Goal: Check status: Check status

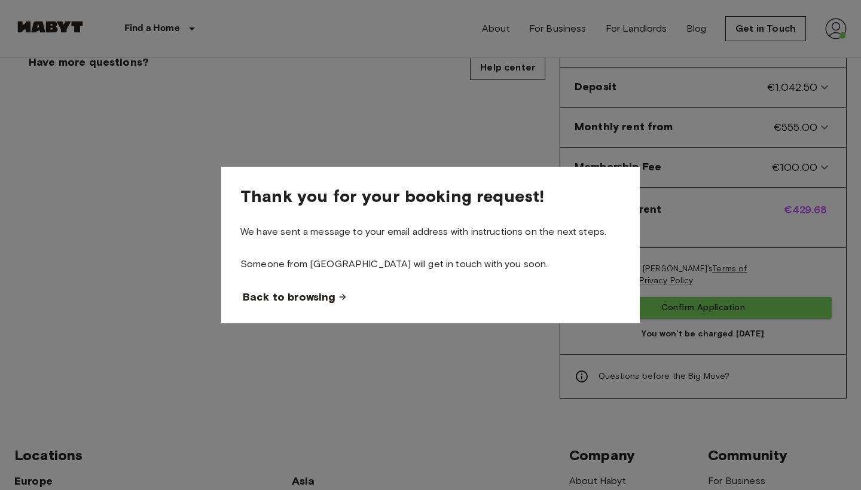
click at [304, 294] on span "Back to browsing" at bounding box center [289, 297] width 93 height 14
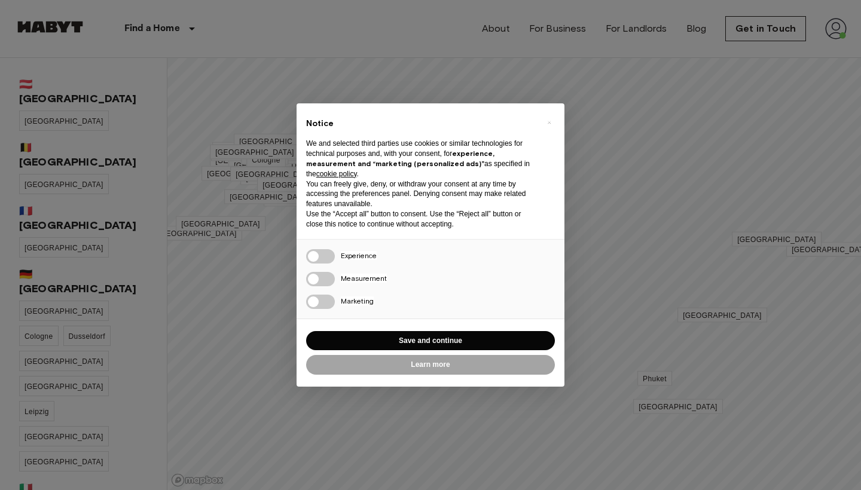
click at [236, 295] on div "× Notice We and selected third parties use cookies or similar technologies for …" at bounding box center [430, 245] width 861 height 490
click at [373, 331] on button "Save and continue" at bounding box center [430, 341] width 249 height 20
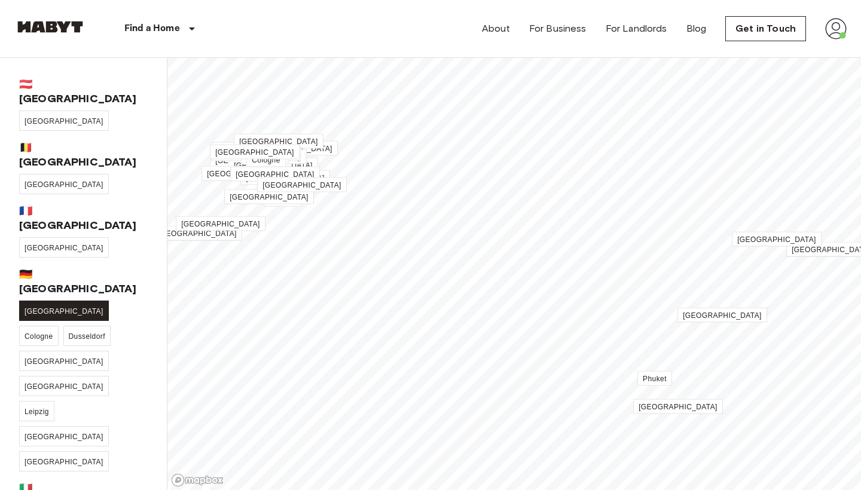
click at [34, 307] on span "[GEOGRAPHIC_DATA]" at bounding box center [64, 311] width 79 height 8
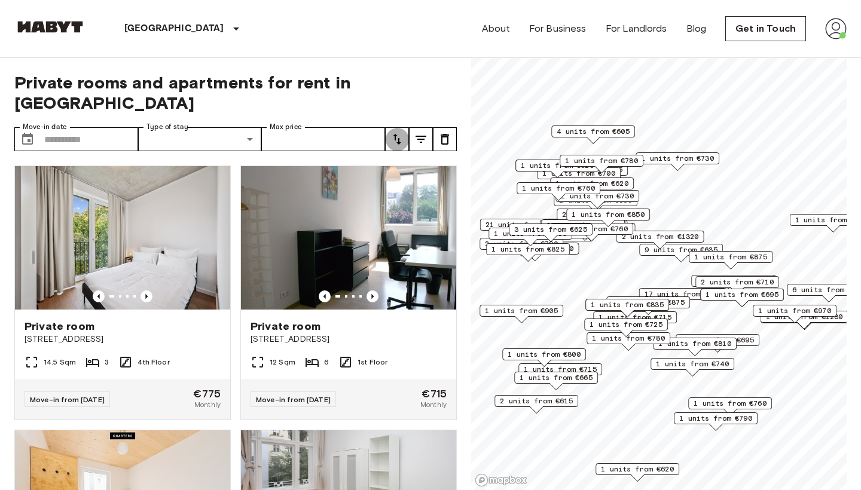
click at [392, 132] on icon "tune" at bounding box center [397, 139] width 14 height 14
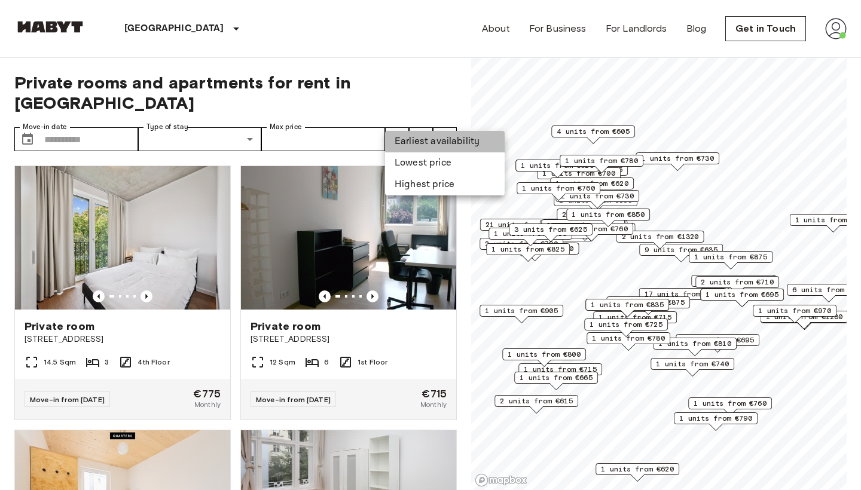
click at [435, 145] on li "Earliest availability" at bounding box center [445, 142] width 120 height 22
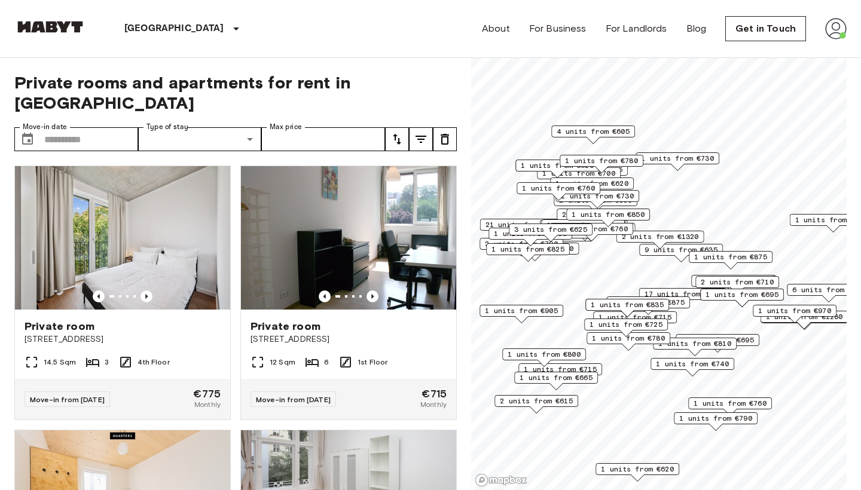
click at [424, 127] on button "tune" at bounding box center [421, 139] width 24 height 24
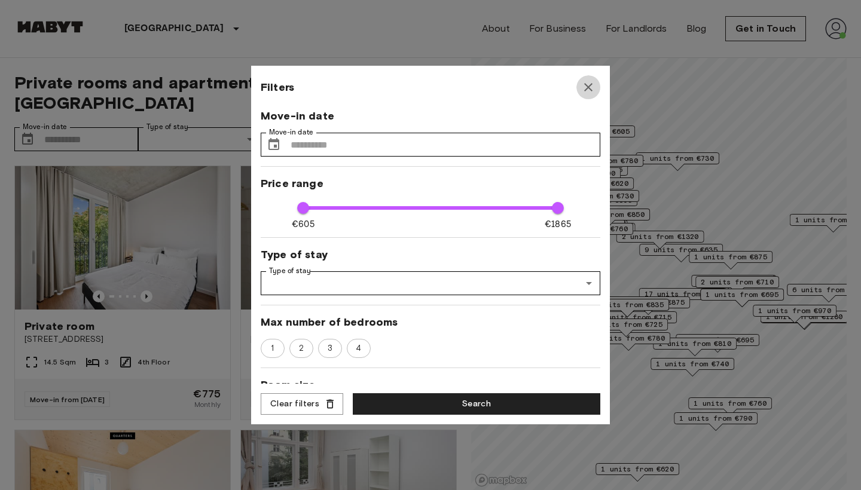
click at [595, 85] on icon "button" at bounding box center [588, 87] width 14 height 14
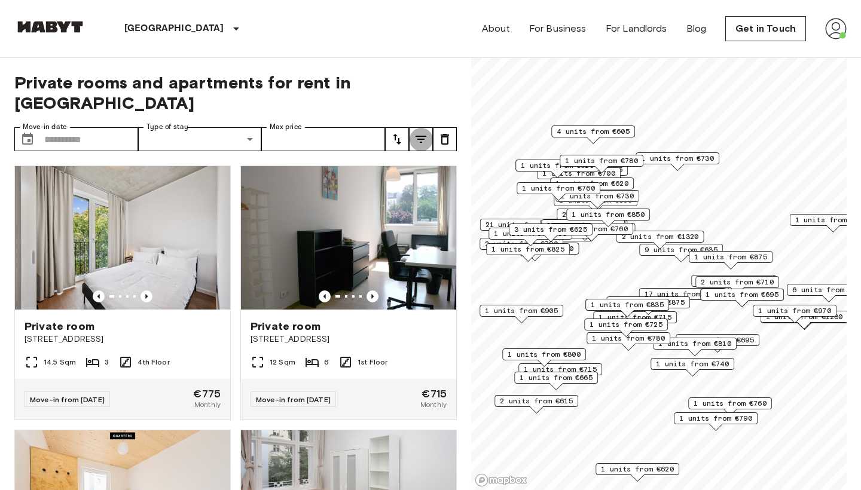
click at [423, 129] on button "tune" at bounding box center [421, 139] width 24 height 24
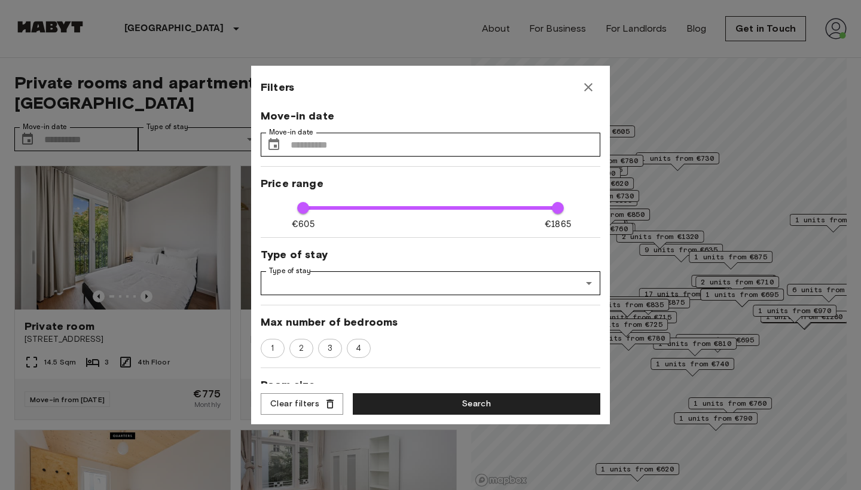
click at [591, 87] on icon "button" at bounding box center [588, 87] width 14 height 14
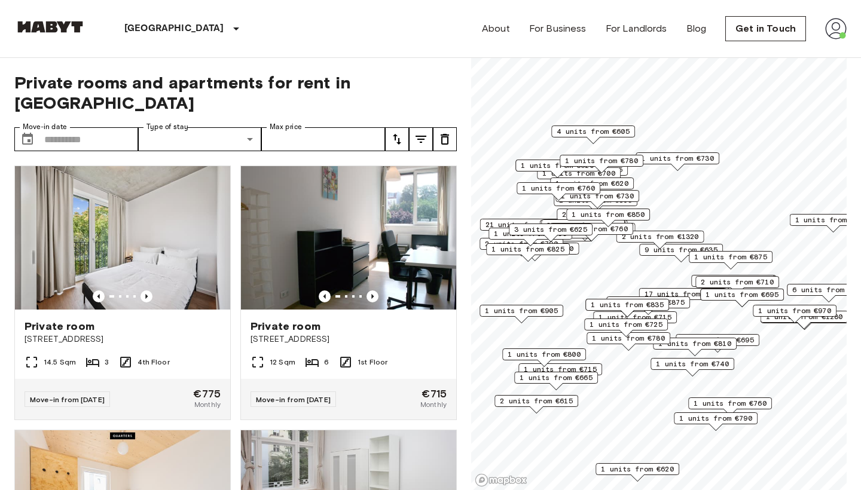
click at [406, 127] on button "tune" at bounding box center [397, 139] width 24 height 24
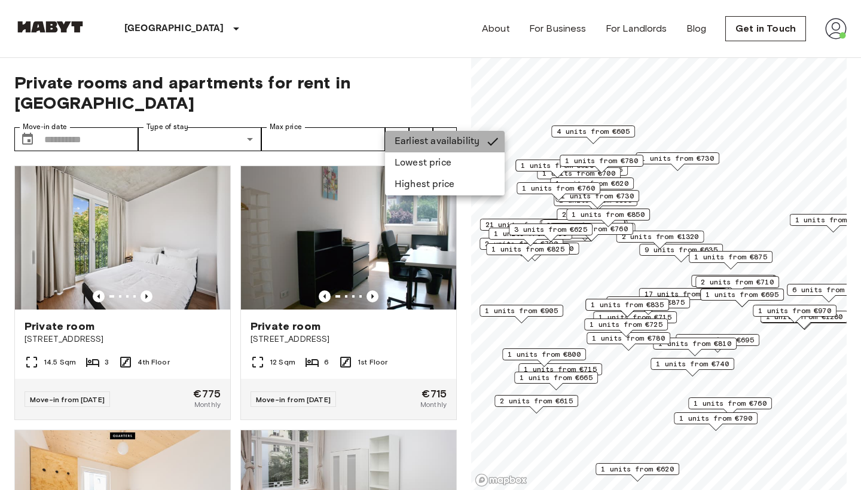
click at [412, 147] on li "Earliest availability" at bounding box center [445, 142] width 120 height 22
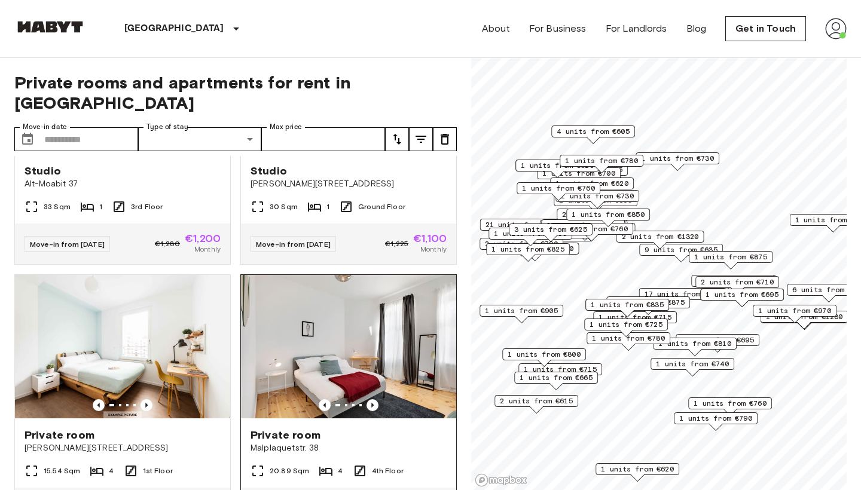
scroll to position [3940, 0]
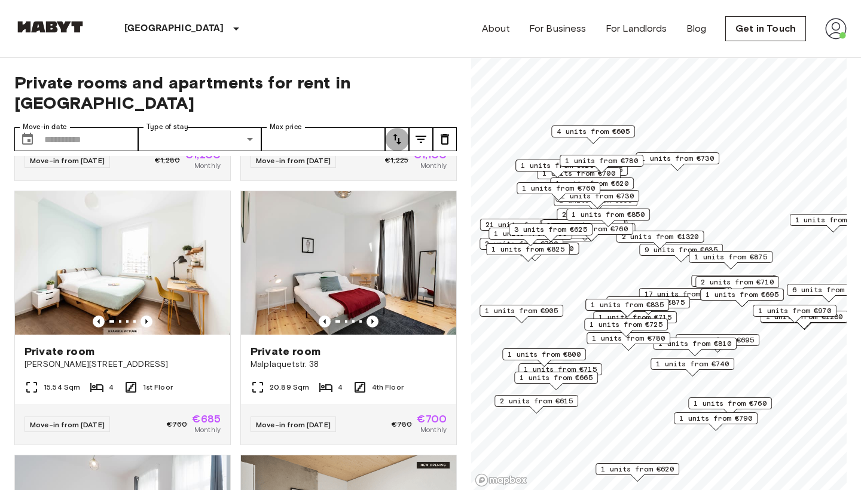
click at [404, 128] on button "tune" at bounding box center [397, 139] width 24 height 24
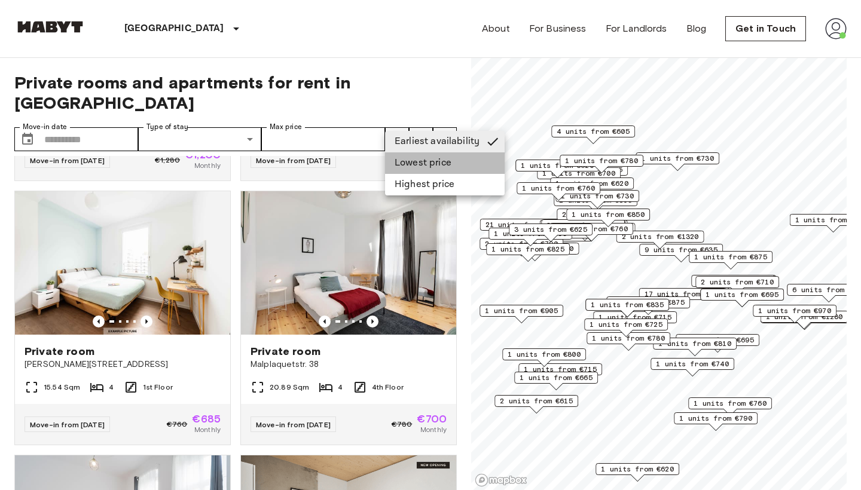
click at [415, 167] on li "Lowest price" at bounding box center [445, 164] width 120 height 22
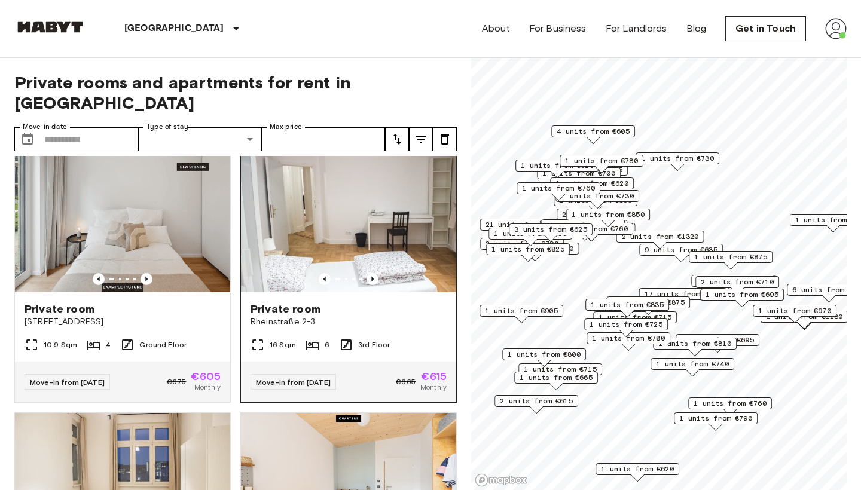
scroll to position [18, 0]
click at [399, 301] on div "Private room" at bounding box center [349, 308] width 196 height 14
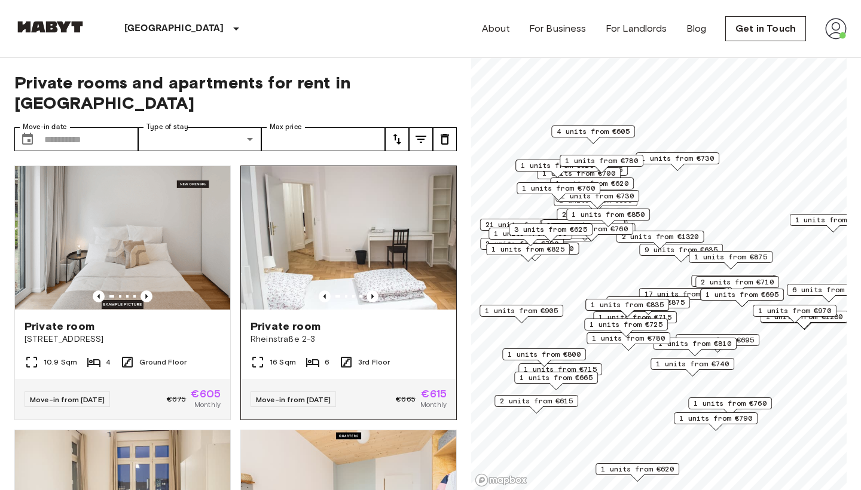
scroll to position [0, 0]
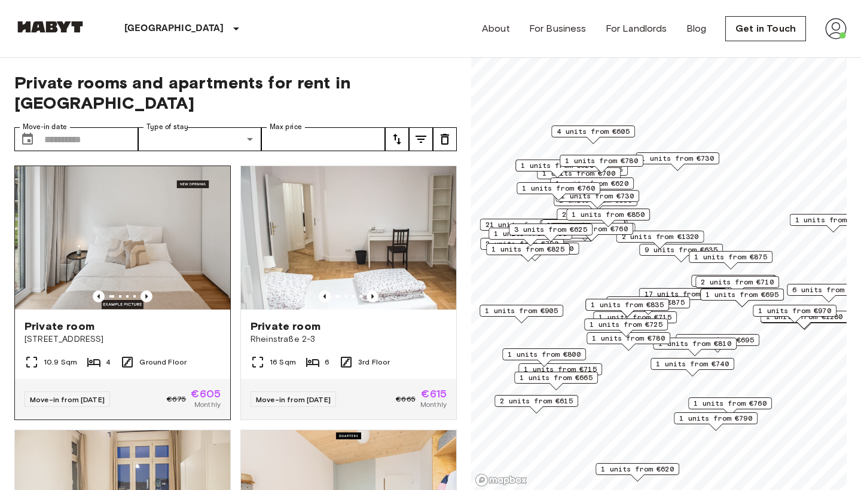
click at [198, 334] on span "Simmelstraße 23" at bounding box center [123, 340] width 196 height 12
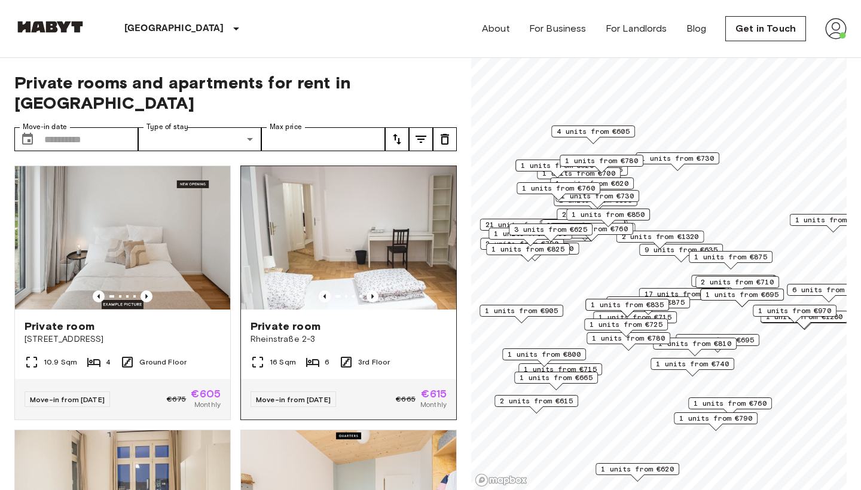
click at [351, 310] on div "Private room Rheinstraße 2-3" at bounding box center [348, 332] width 215 height 45
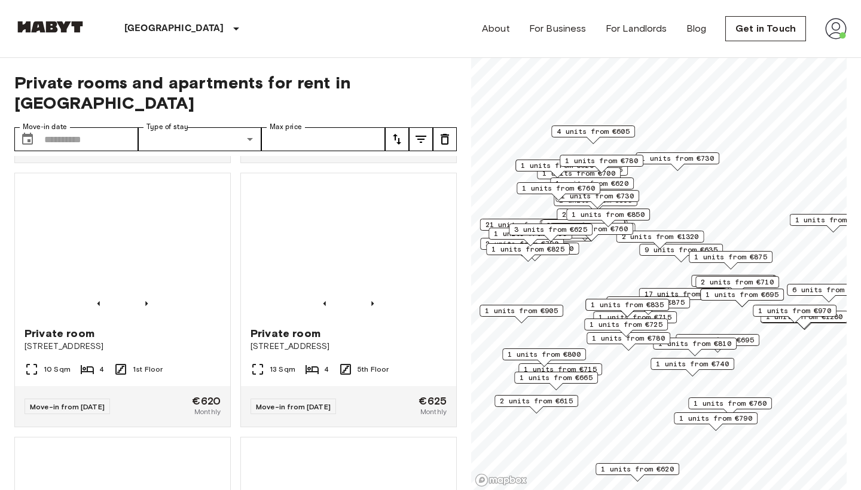
scroll to position [790, 0]
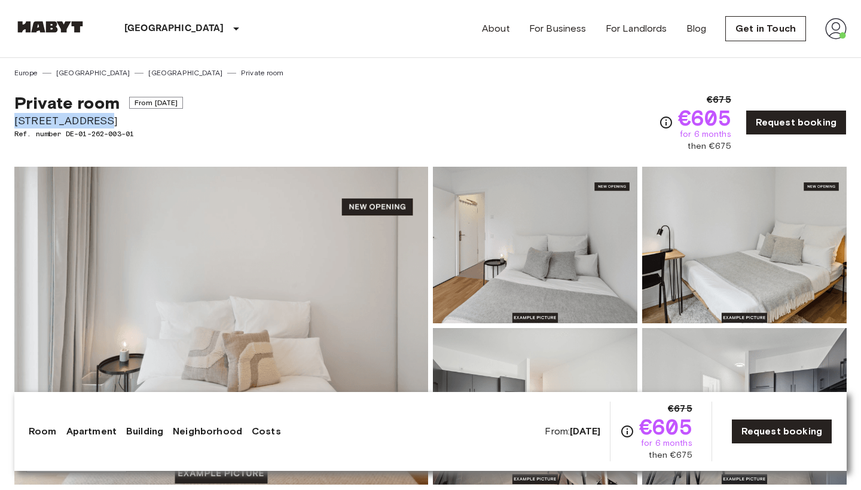
drag, startPoint x: 103, startPoint y: 121, endPoint x: 14, endPoint y: 124, distance: 89.2
copy span "Simmelstraße 23"
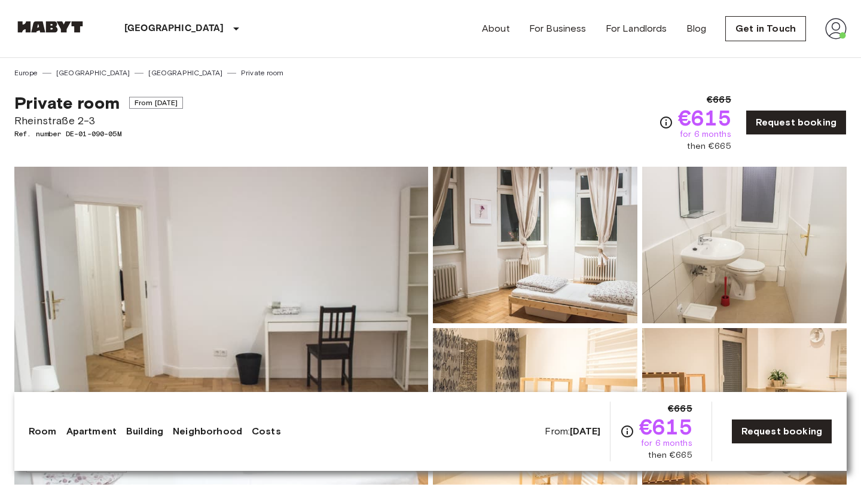
click at [838, 36] on img at bounding box center [836, 29] width 22 height 22
click at [794, 53] on li "Profile" at bounding box center [792, 50] width 120 height 22
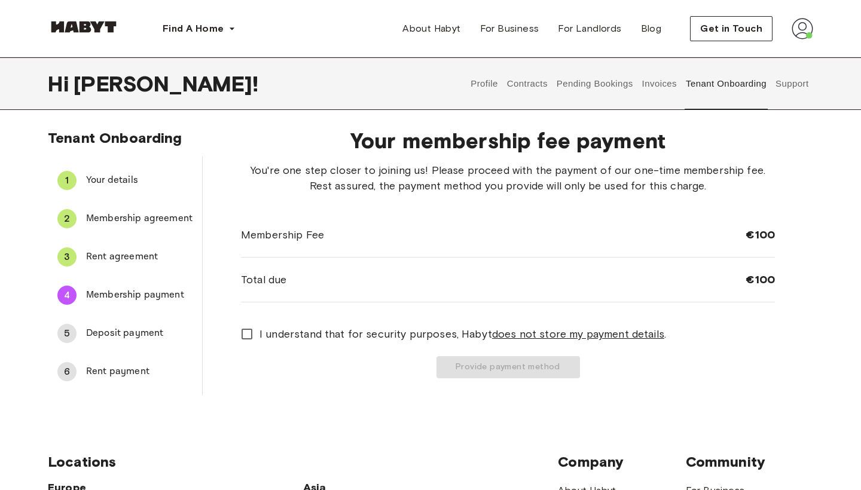
click at [615, 87] on button "Pending Bookings" at bounding box center [595, 83] width 80 height 53
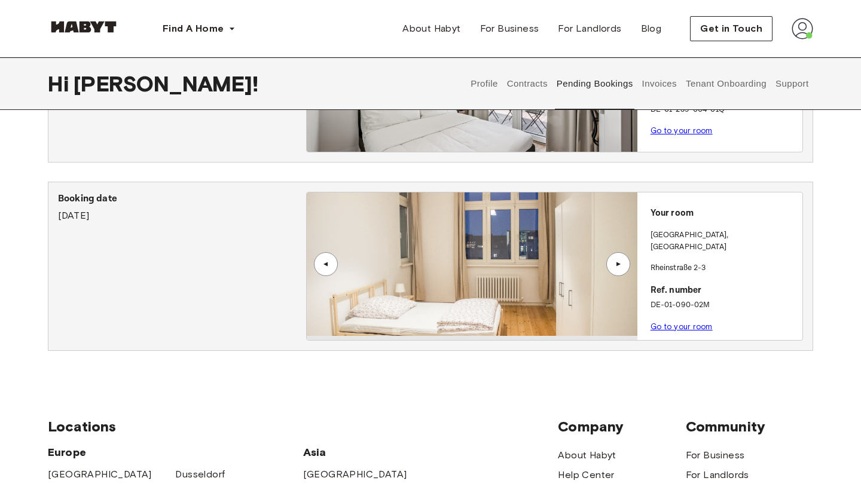
scroll to position [395, 0]
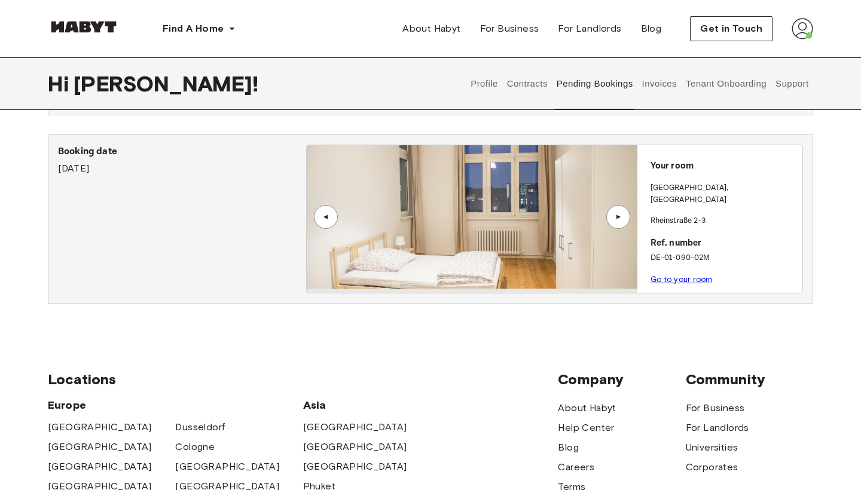
click at [693, 275] on link "Go to your room" at bounding box center [682, 279] width 62 height 9
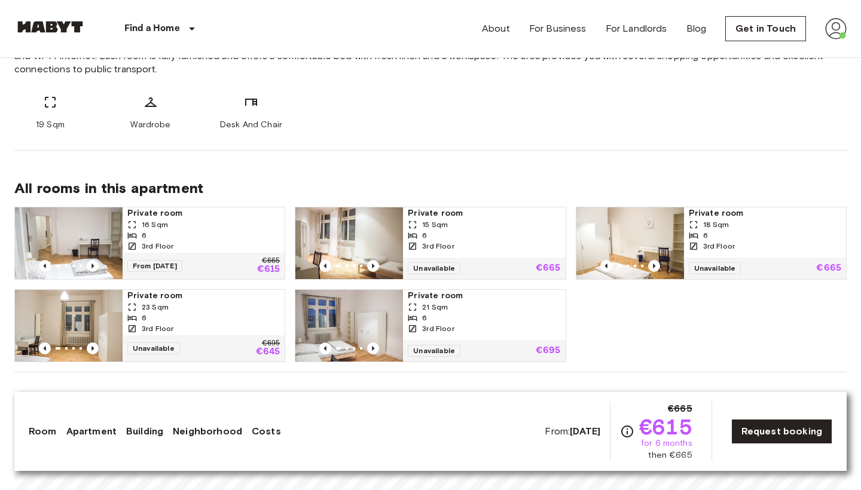
scroll to position [516, 0]
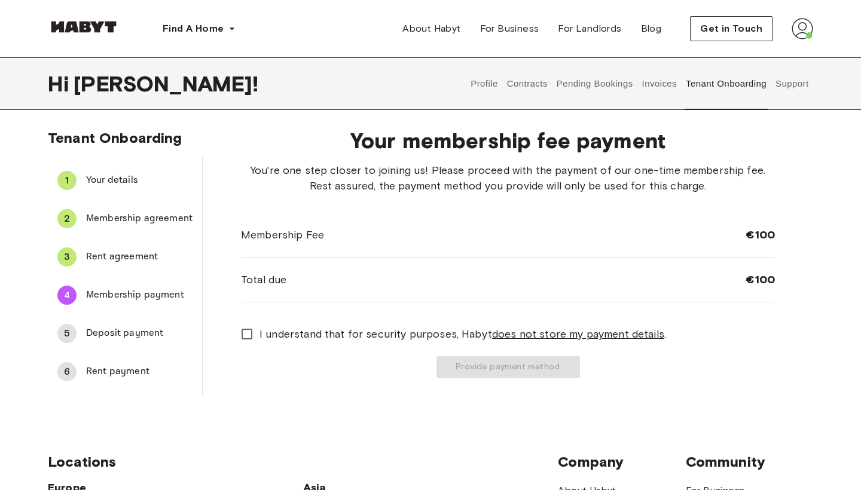
click at [596, 87] on button "Pending Bookings" at bounding box center [595, 83] width 80 height 53
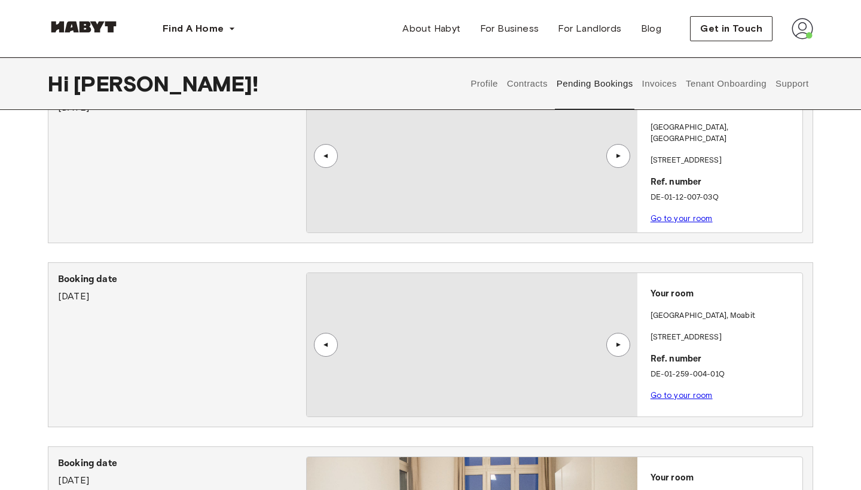
scroll to position [114, 0]
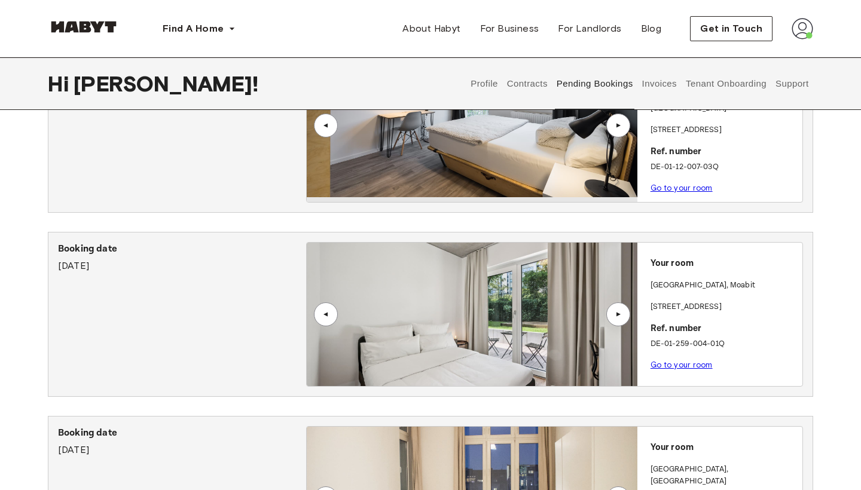
click at [673, 361] on link "Go to your room" at bounding box center [682, 365] width 62 height 9
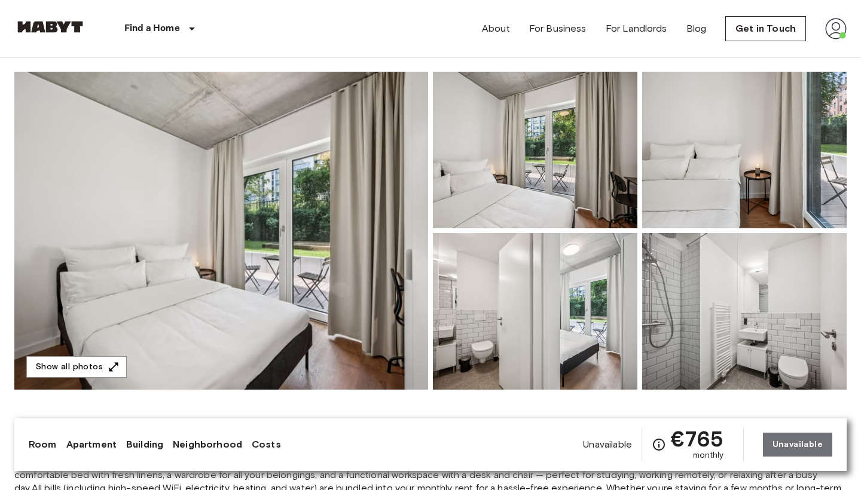
scroll to position [82, 0]
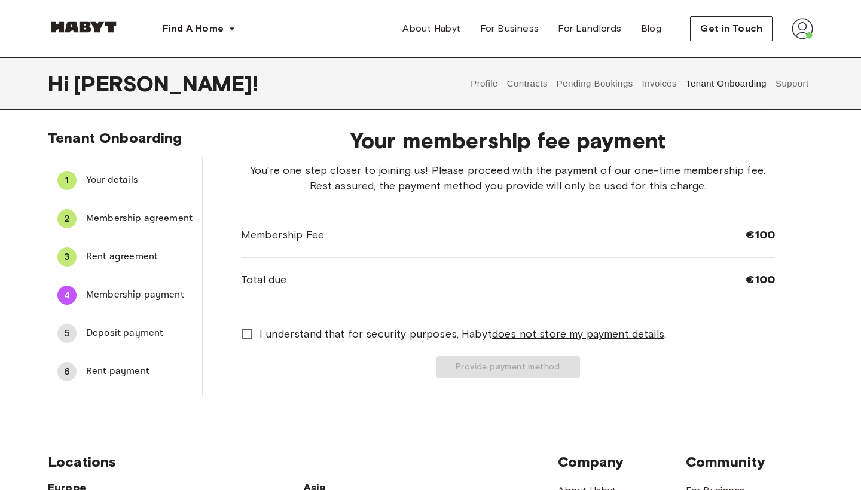
click at [128, 336] on span "Deposit payment" at bounding box center [139, 334] width 106 height 14
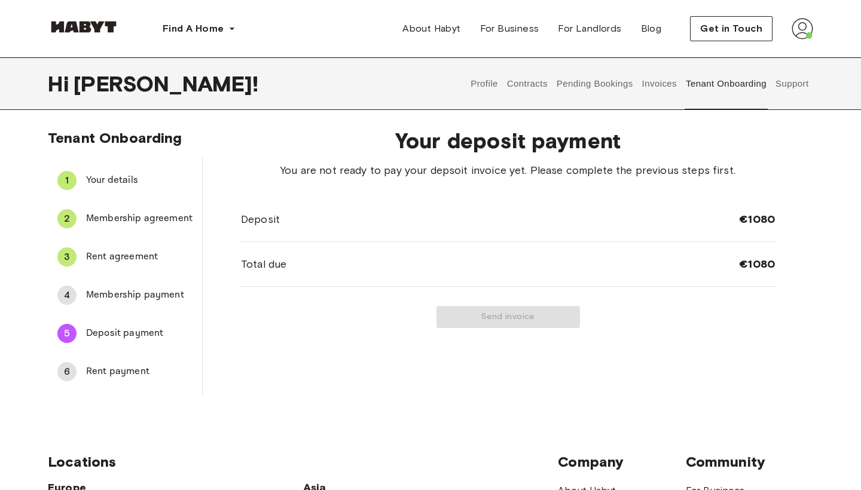
click at [130, 396] on div "Tenant Onboarding 1 Your details 2 Membership agreement 3 Rent agreement 4 Memb…" at bounding box center [431, 262] width 766 height 267
click at [129, 364] on div "6 Rent payment" at bounding box center [125, 372] width 154 height 29
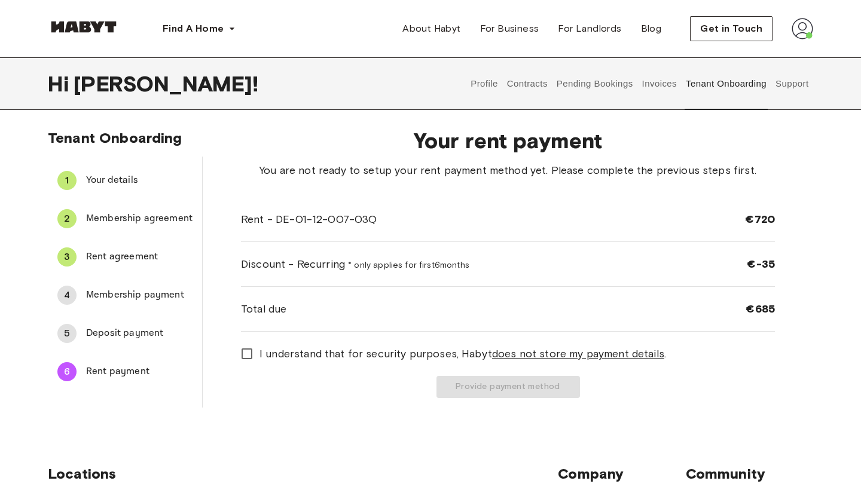
click at [603, 89] on button "Pending Bookings" at bounding box center [595, 83] width 80 height 53
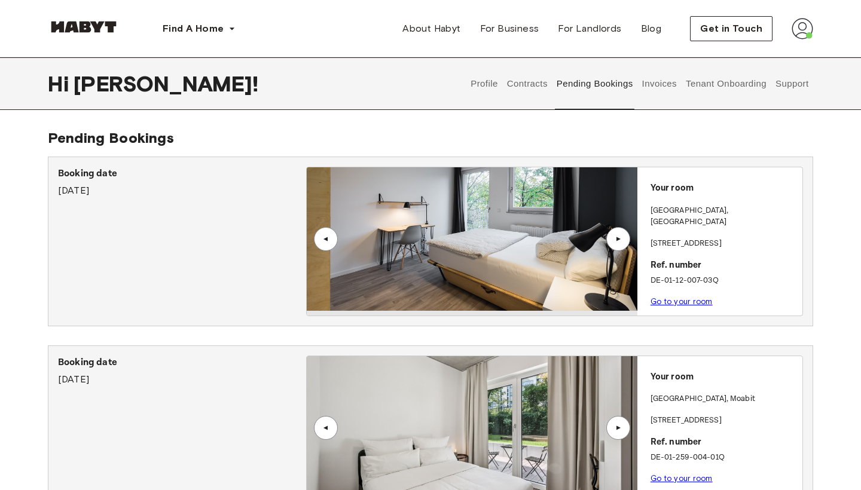
click at [681, 297] on link "Go to your room" at bounding box center [682, 301] width 62 height 9
